Goal: Task Accomplishment & Management: Manage account settings

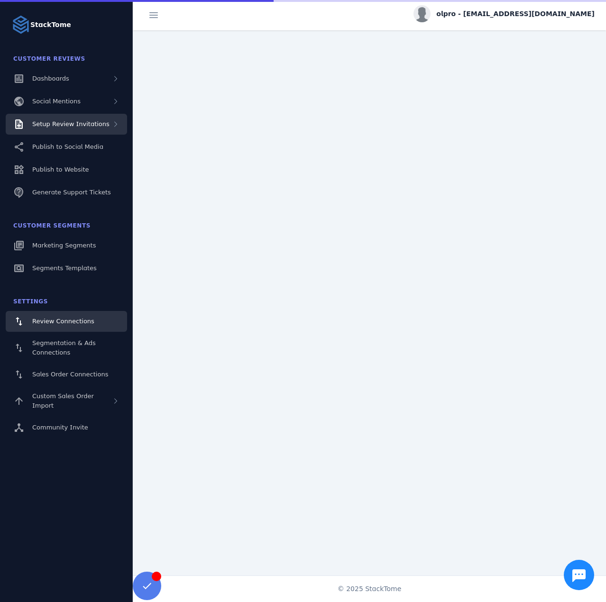
click at [89, 121] on span "Setup Review Invitations" at bounding box center [70, 123] width 77 height 7
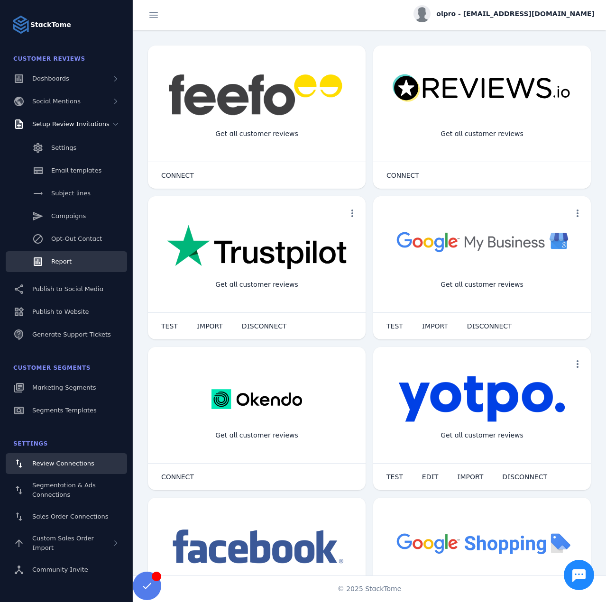
click at [59, 260] on span "Report" at bounding box center [61, 261] width 20 height 7
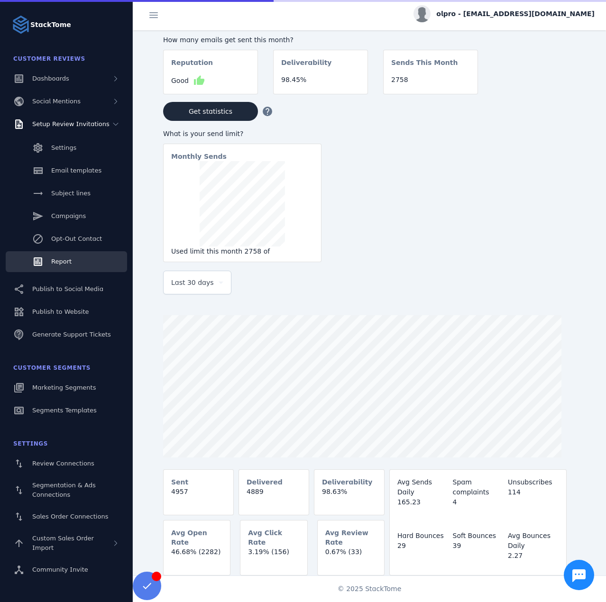
click at [185, 290] on div "Last 30 days" at bounding box center [197, 282] width 52 height 23
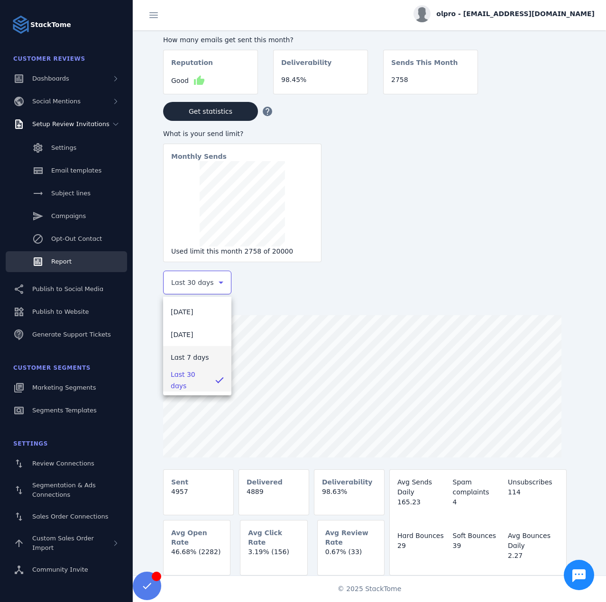
click at [199, 362] on span "Last 7 days" at bounding box center [190, 357] width 38 height 11
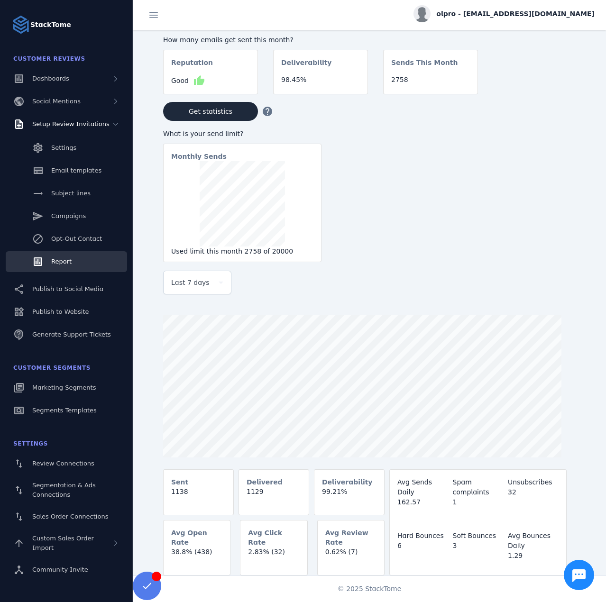
click at [509, 19] on div "olpro - cs_olpro@stacktome.com" at bounding box center [503, 13] width 181 height 17
click at [555, 93] on span "Sign out" at bounding box center [564, 91] width 27 height 11
